Goal: Task Accomplishment & Management: Manage account settings

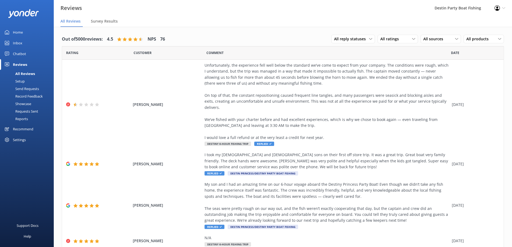
click at [19, 33] on div "Home" at bounding box center [18, 32] width 10 height 11
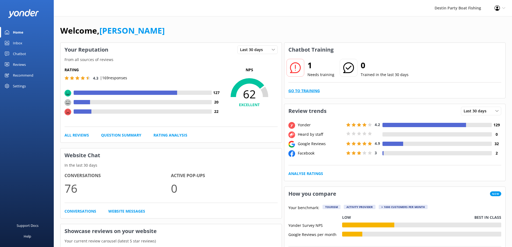
click at [312, 92] on link "Go to Training" at bounding box center [303, 91] width 31 height 6
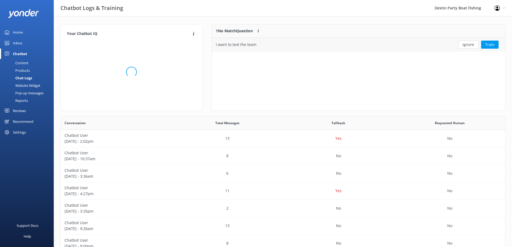
scroll to position [23, 289]
click at [468, 45] on button "Ignore" at bounding box center [468, 45] width 20 height 8
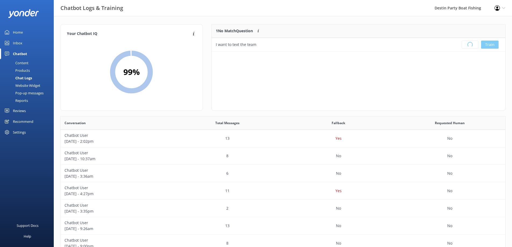
scroll to position [63, 289]
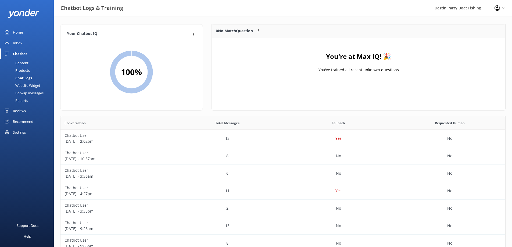
click at [16, 43] on div "Inbox" at bounding box center [17, 43] width 9 height 11
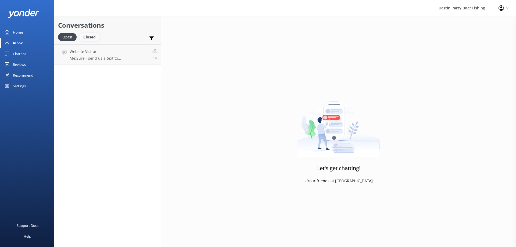
click at [93, 35] on div "Closed" at bounding box center [89, 37] width 20 height 8
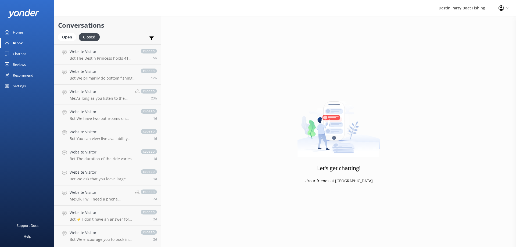
click at [58, 39] on link "Open" at bounding box center [68, 37] width 21 height 6
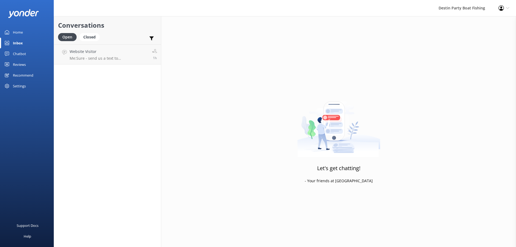
click at [12, 64] on link "Reviews" at bounding box center [27, 64] width 54 height 11
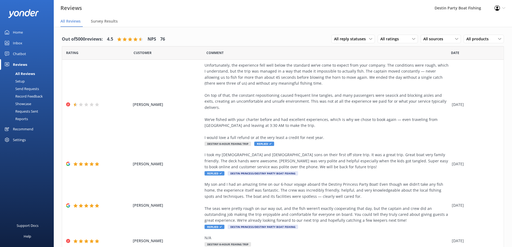
click at [20, 31] on div "Home" at bounding box center [18, 32] width 10 height 11
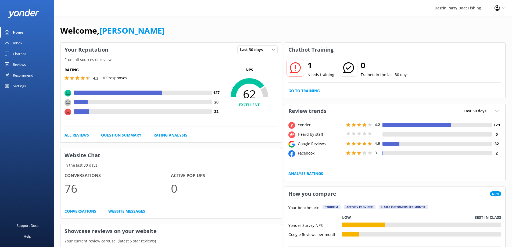
click at [15, 45] on div "Inbox" at bounding box center [17, 43] width 9 height 11
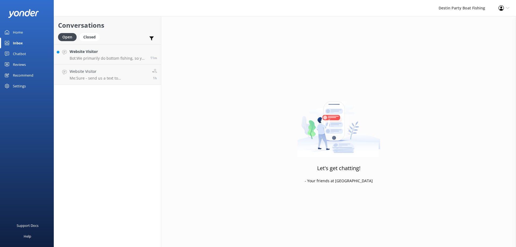
click at [17, 31] on div "Home" at bounding box center [18, 32] width 10 height 11
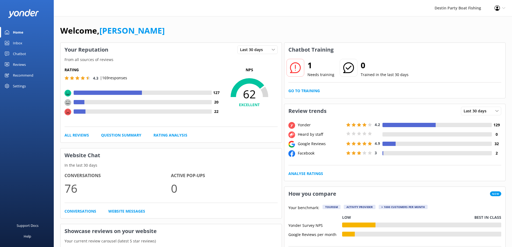
click at [17, 47] on div "Inbox" at bounding box center [17, 43] width 9 height 11
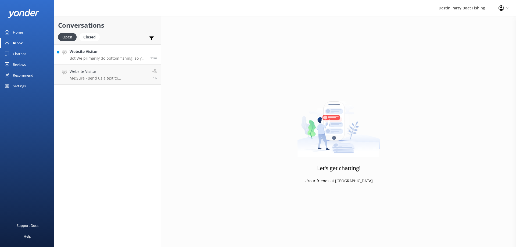
click at [100, 60] on p "Bot: We primarily do bottom fishing, so you can expect to catch snapper, groupe…" at bounding box center [108, 58] width 77 height 5
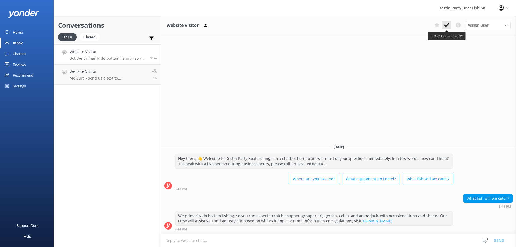
click at [443, 25] on button at bounding box center [446, 25] width 10 height 8
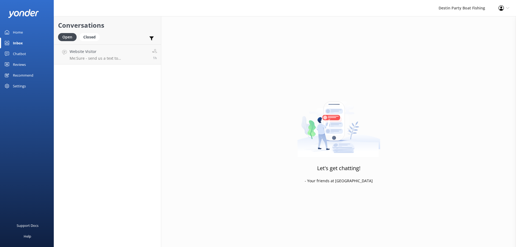
click at [16, 63] on div "Reviews" at bounding box center [19, 64] width 13 height 11
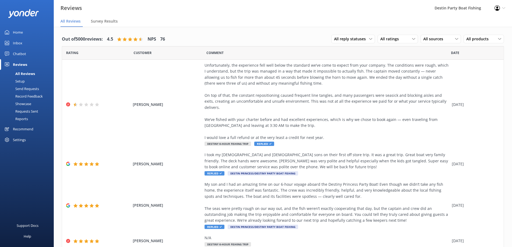
click at [20, 32] on div "Home" at bounding box center [18, 32] width 10 height 11
